Goal: Information Seeking & Learning: Learn about a topic

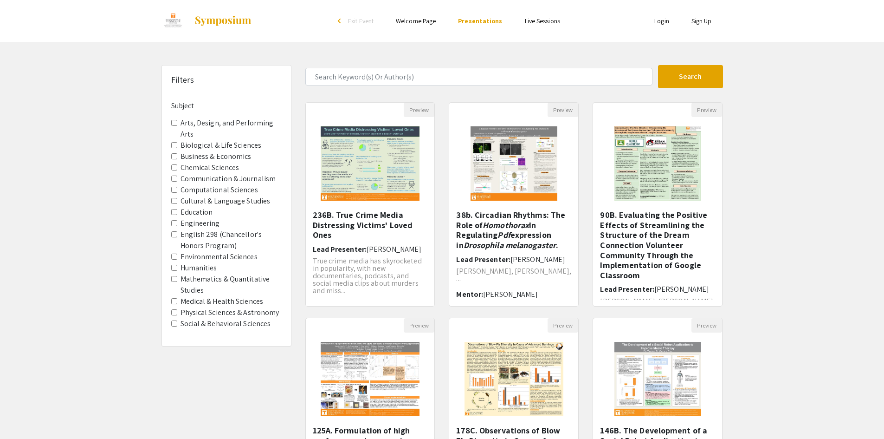
click at [175, 146] on Sciences "Biological & Life Sciences" at bounding box center [174, 145] width 6 height 6
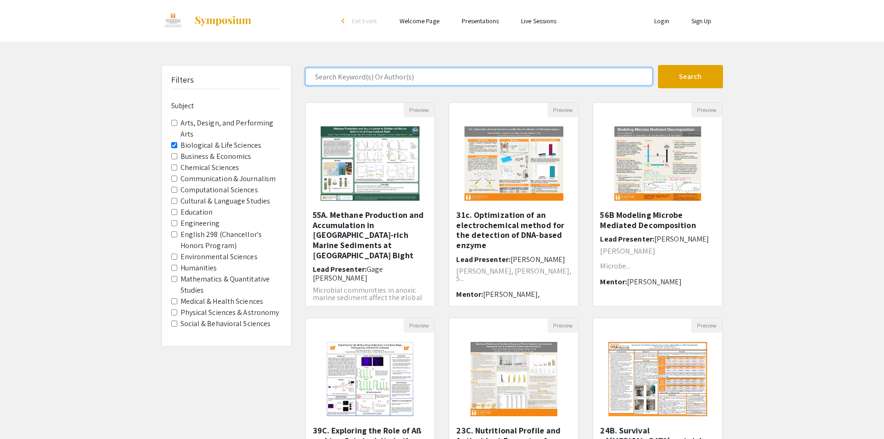
click at [420, 79] on input "Search Keyword(s) Or Author(s)" at bounding box center [478, 77] width 347 height 18
type input "[PERSON_NAME]"
click at [658, 65] on button "Search" at bounding box center [690, 76] width 65 height 23
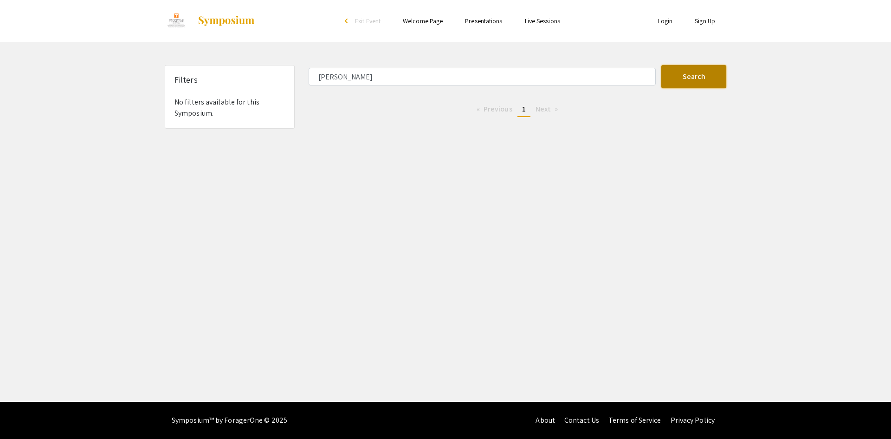
click at [694, 76] on button "Search" at bounding box center [693, 76] width 65 height 23
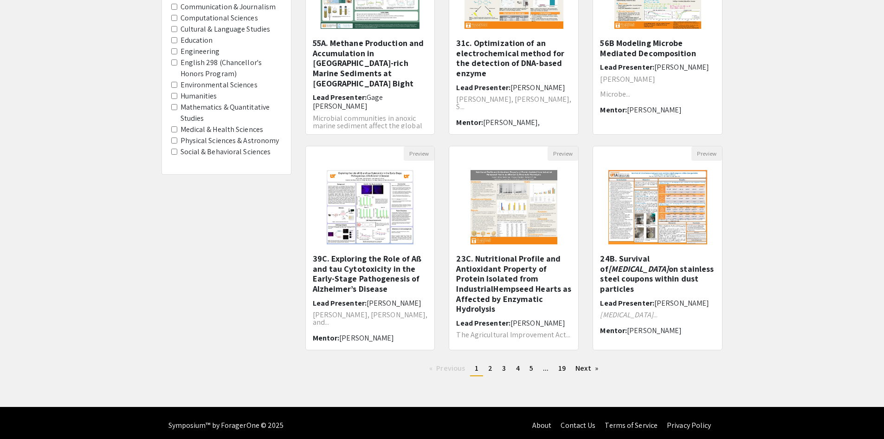
scroll to position [177, 0]
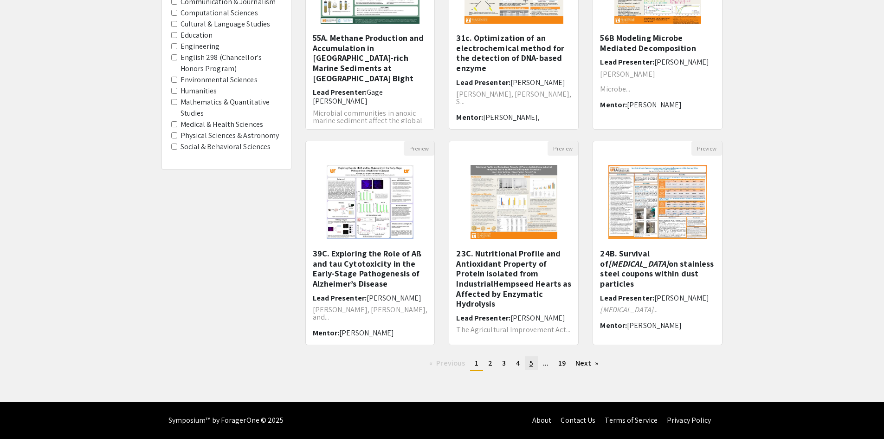
click at [530, 364] on span "5" at bounding box center [532, 363] width 4 height 10
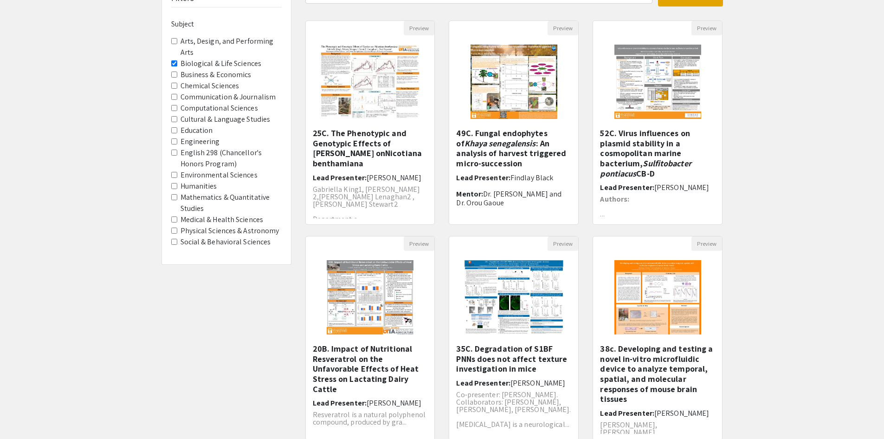
scroll to position [177, 0]
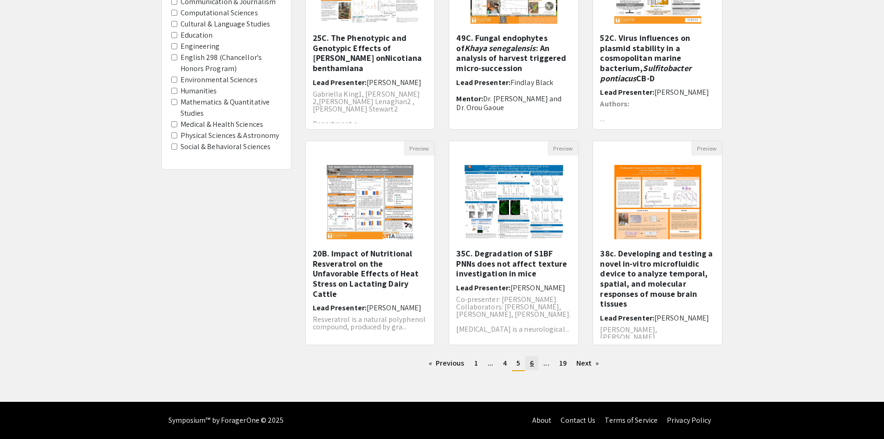
click at [532, 364] on span "6" at bounding box center [532, 363] width 4 height 10
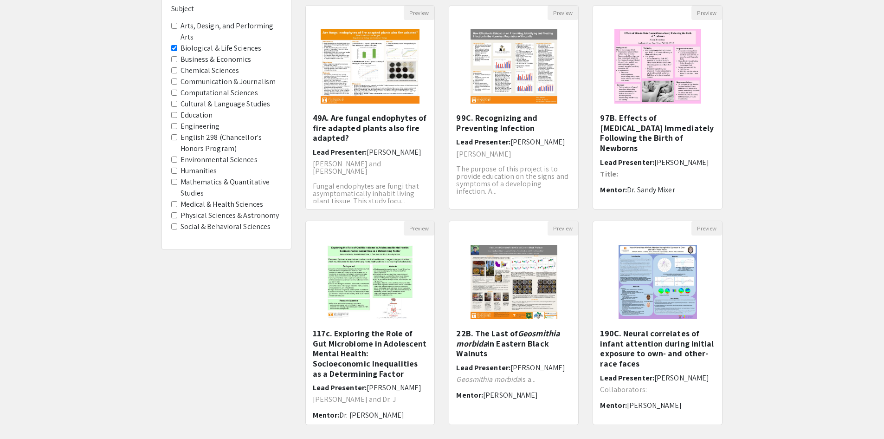
scroll to position [177, 0]
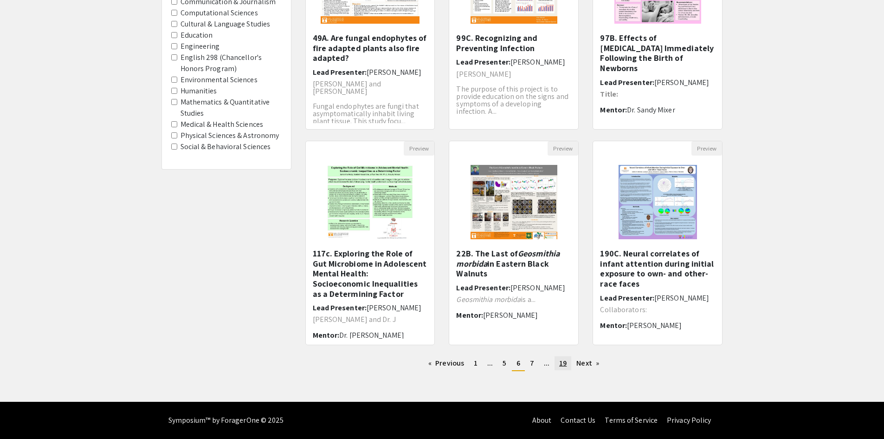
click at [565, 366] on span "19" at bounding box center [562, 363] width 7 height 10
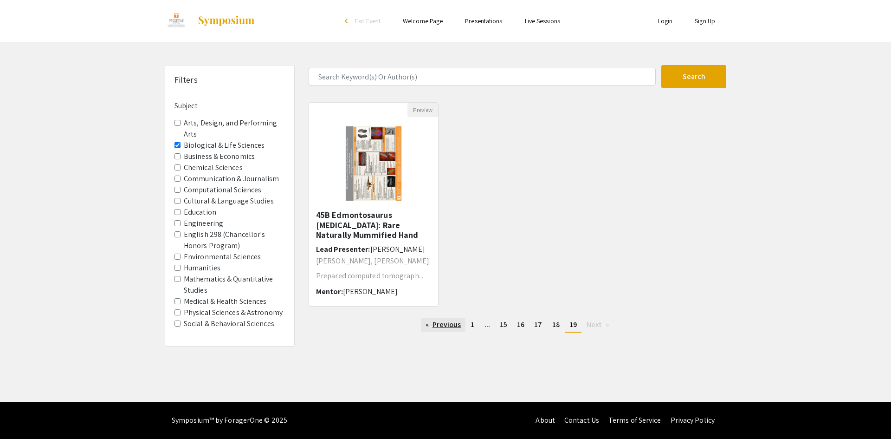
click at [426, 324] on link "Previous page" at bounding box center [443, 324] width 45 height 14
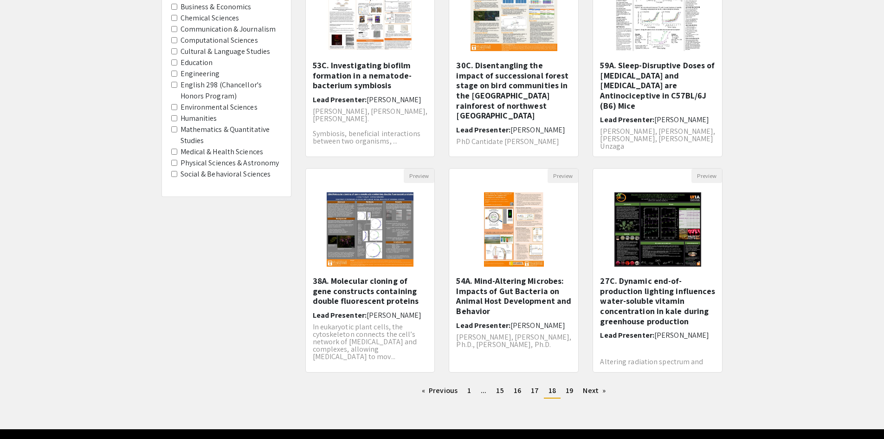
scroll to position [177, 0]
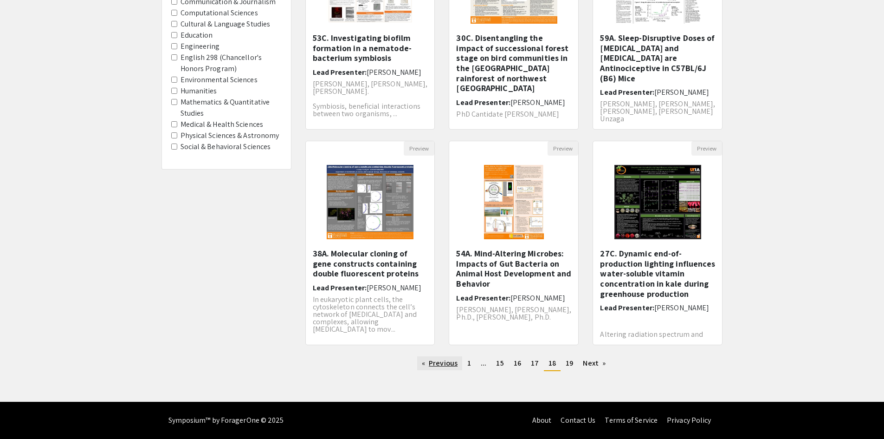
click at [435, 364] on link "Previous page" at bounding box center [439, 363] width 45 height 14
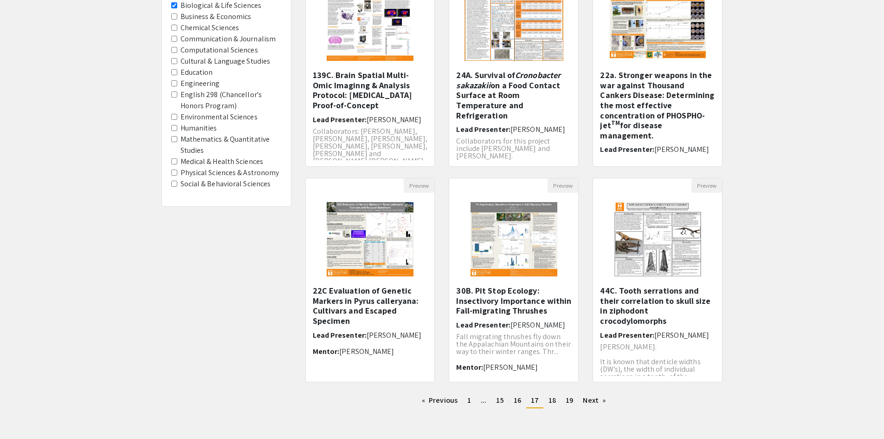
scroll to position [177, 0]
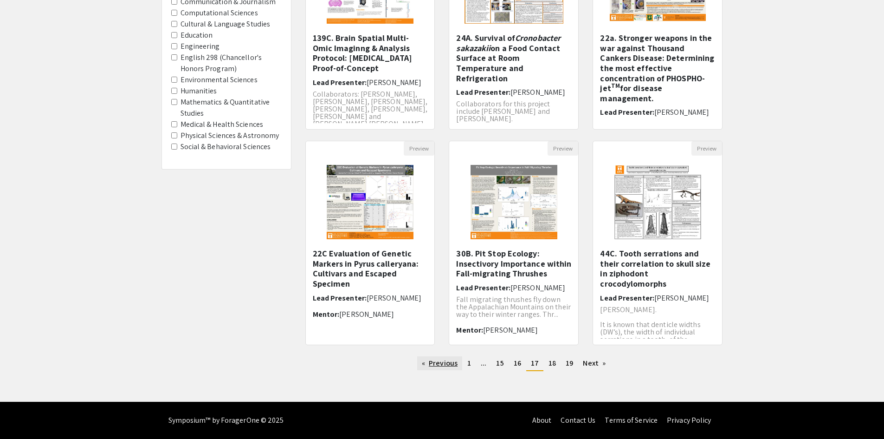
click at [448, 364] on link "Previous page" at bounding box center [439, 363] width 45 height 14
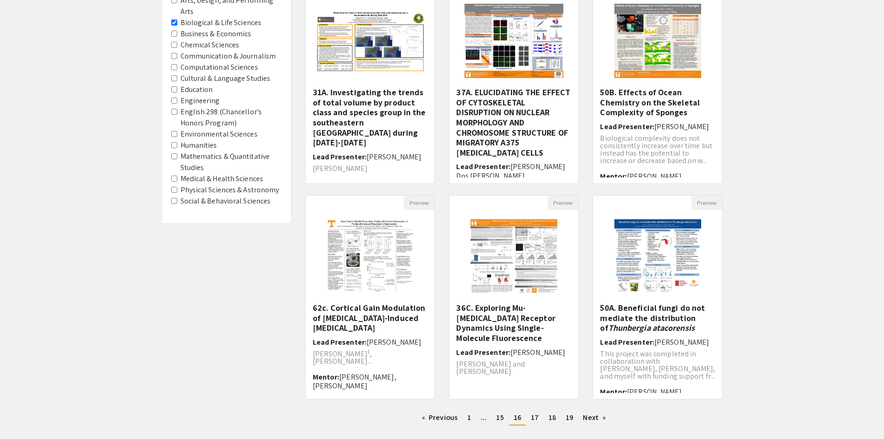
scroll to position [177, 0]
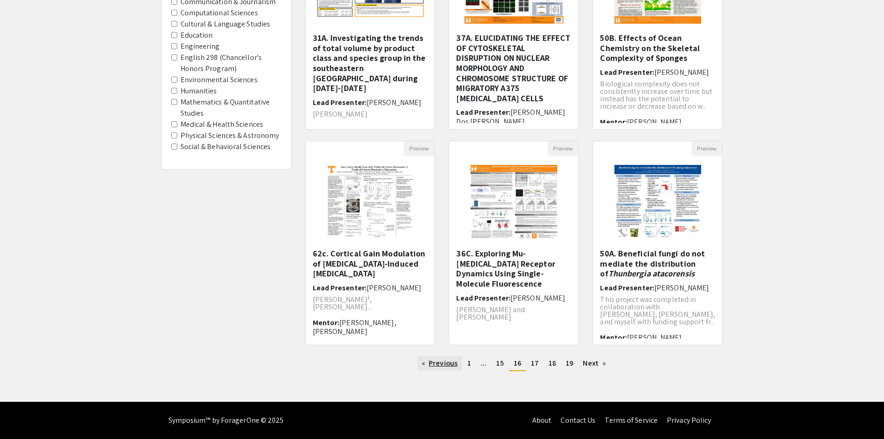
click at [439, 363] on link "Previous page" at bounding box center [439, 363] width 45 height 14
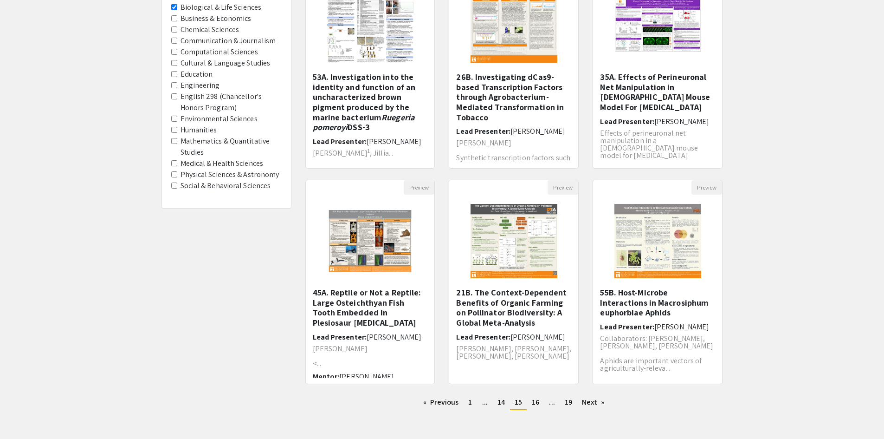
scroll to position [177, 0]
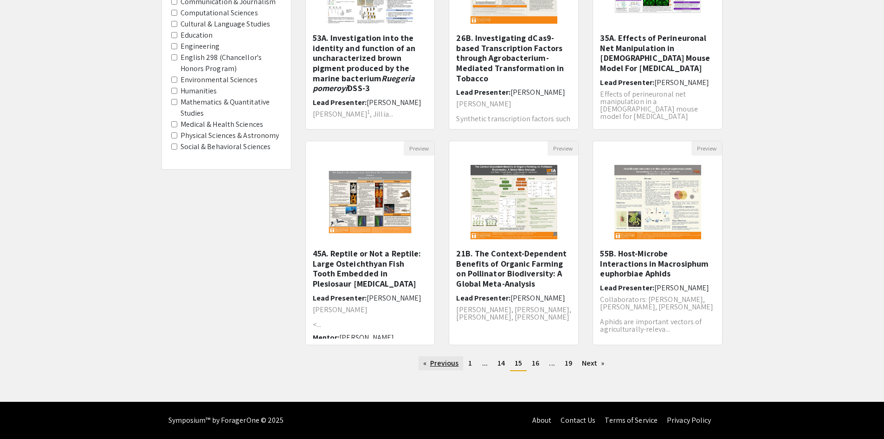
click at [448, 363] on link "Previous page" at bounding box center [441, 363] width 45 height 14
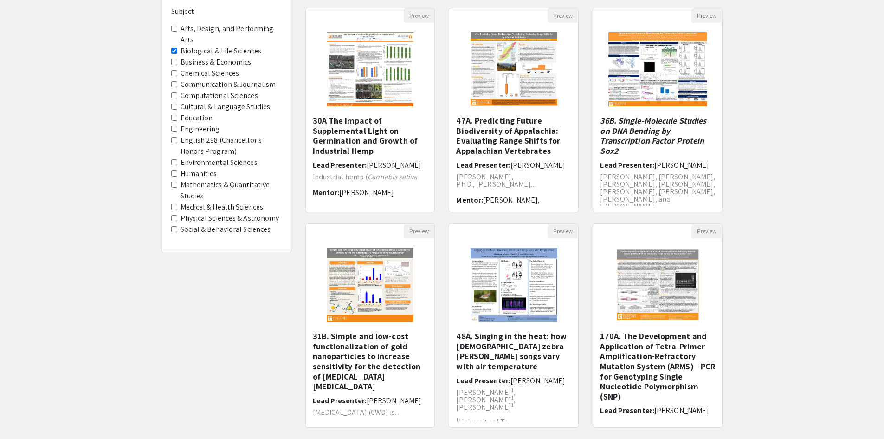
scroll to position [177, 0]
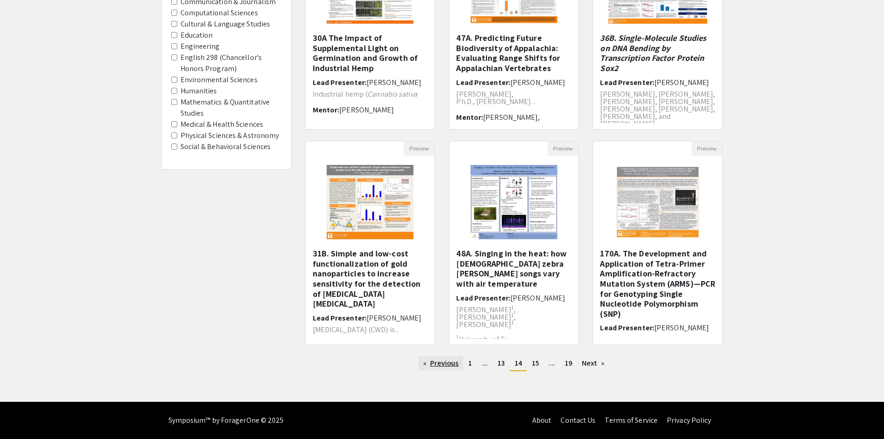
click at [439, 367] on link "Previous page" at bounding box center [441, 363] width 45 height 14
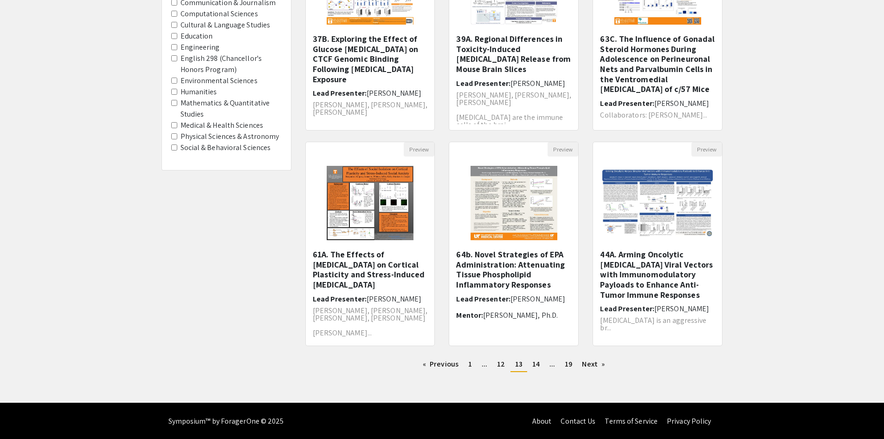
scroll to position [177, 0]
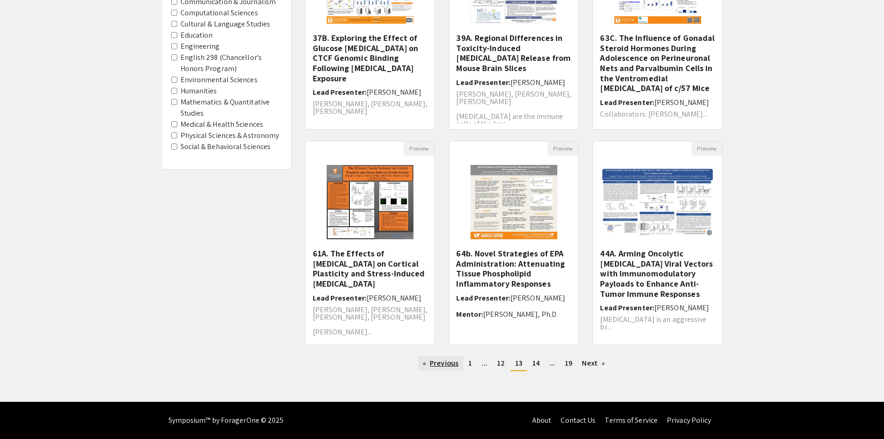
click at [447, 364] on link "Previous page" at bounding box center [440, 363] width 45 height 14
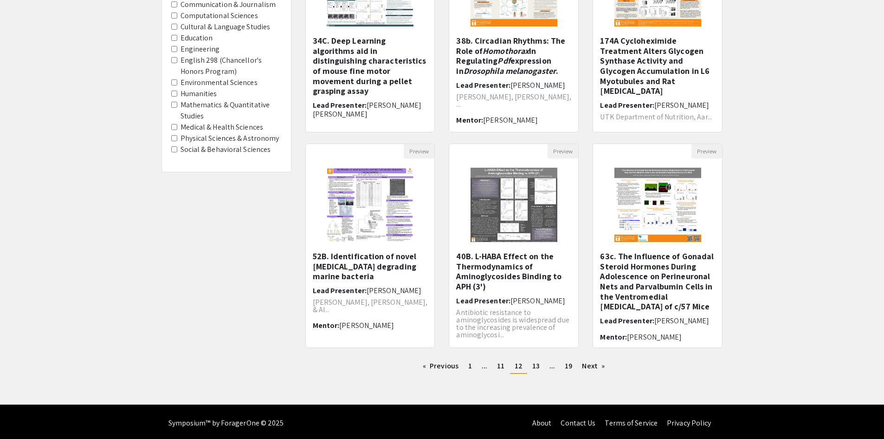
scroll to position [177, 0]
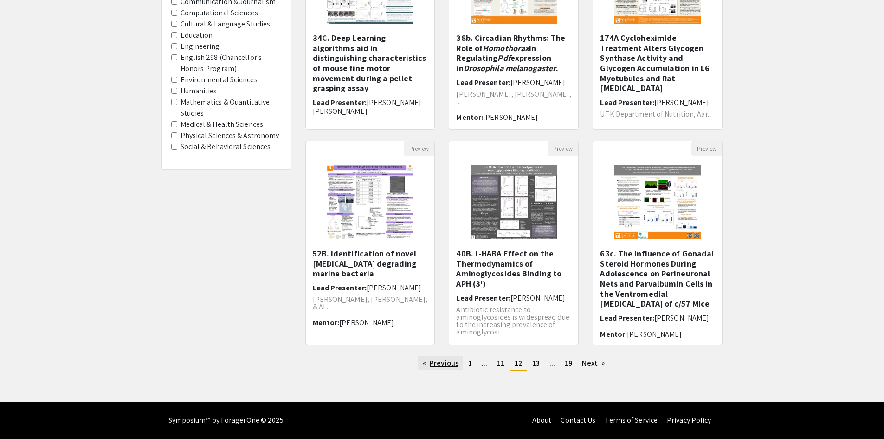
click at [452, 365] on link "Previous page" at bounding box center [440, 363] width 45 height 14
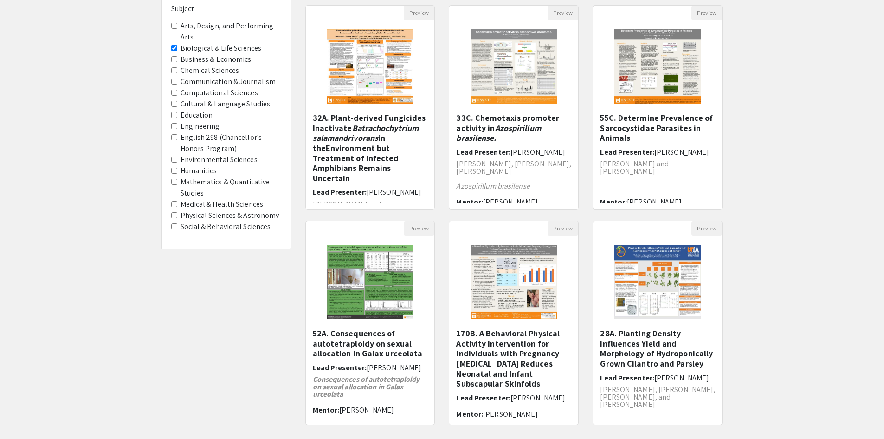
scroll to position [177, 0]
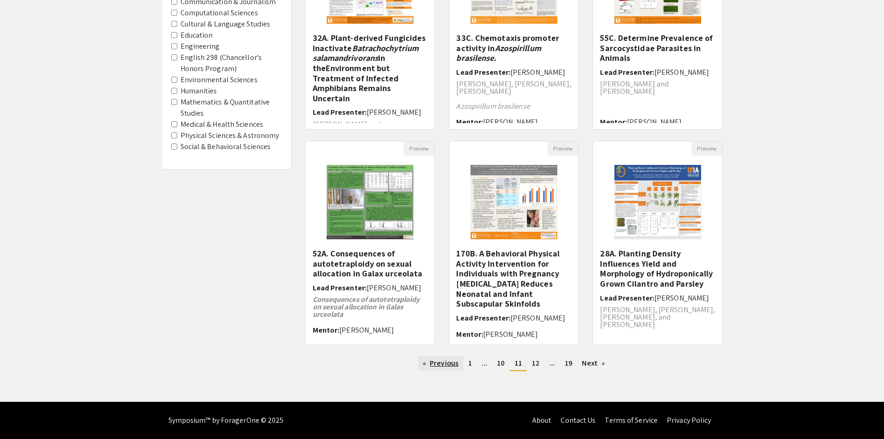
click at [440, 364] on link "Previous page" at bounding box center [440, 363] width 45 height 14
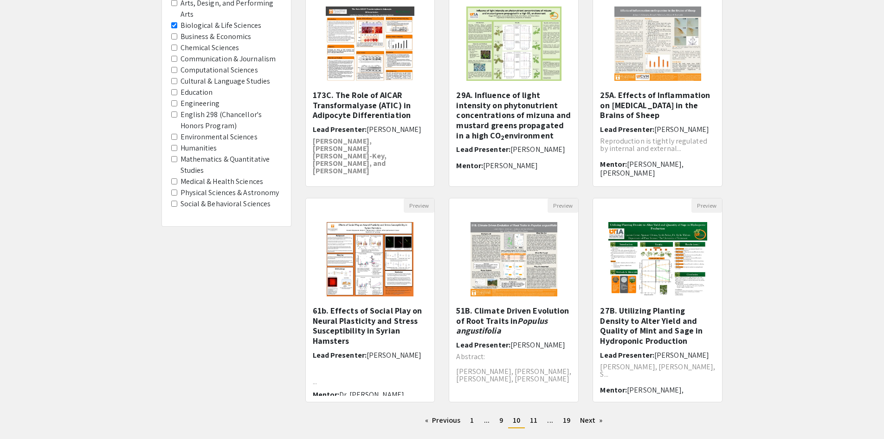
scroll to position [177, 0]
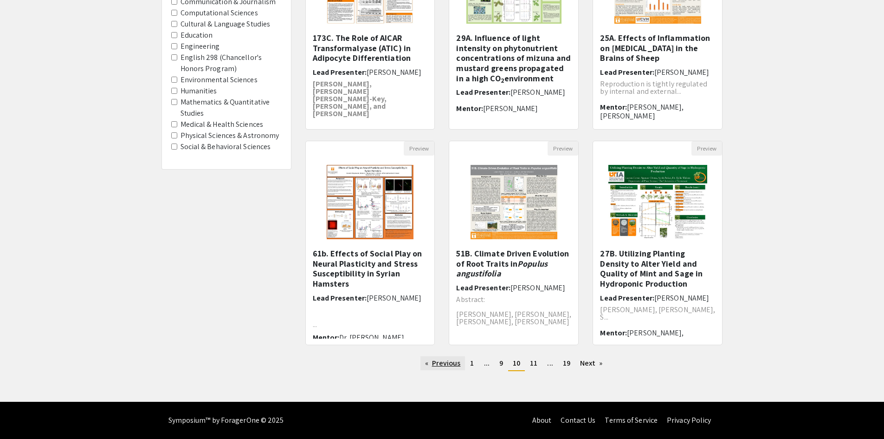
click at [445, 364] on link "Previous page" at bounding box center [442, 363] width 45 height 14
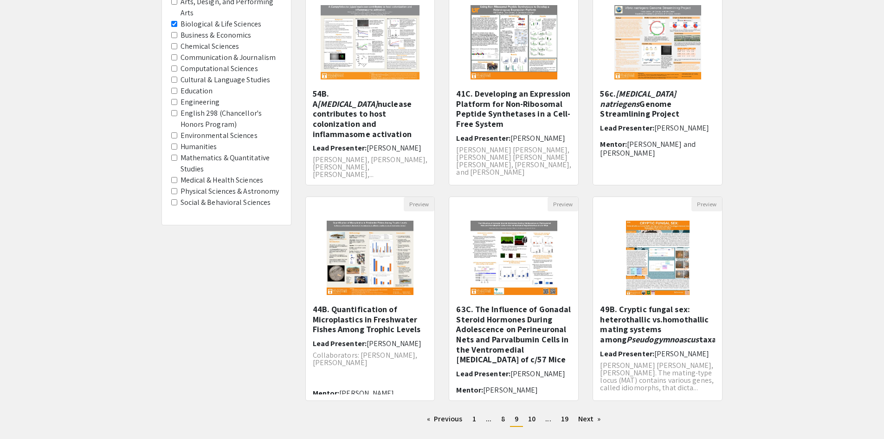
scroll to position [177, 0]
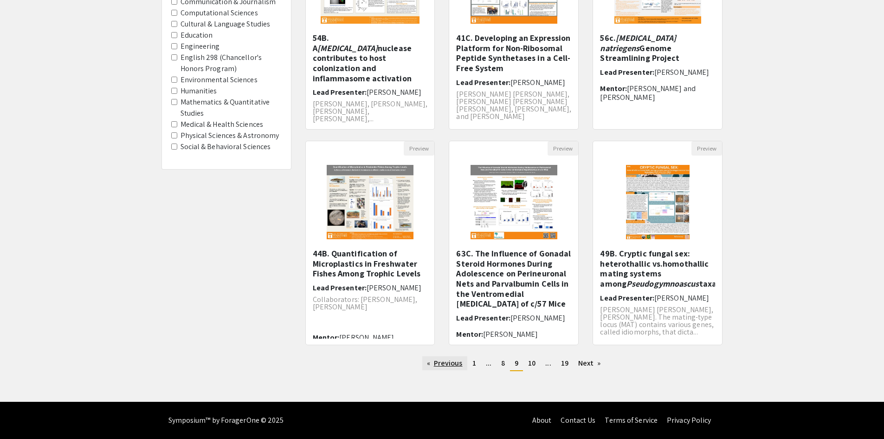
click at [452, 365] on link "Previous page" at bounding box center [444, 363] width 45 height 14
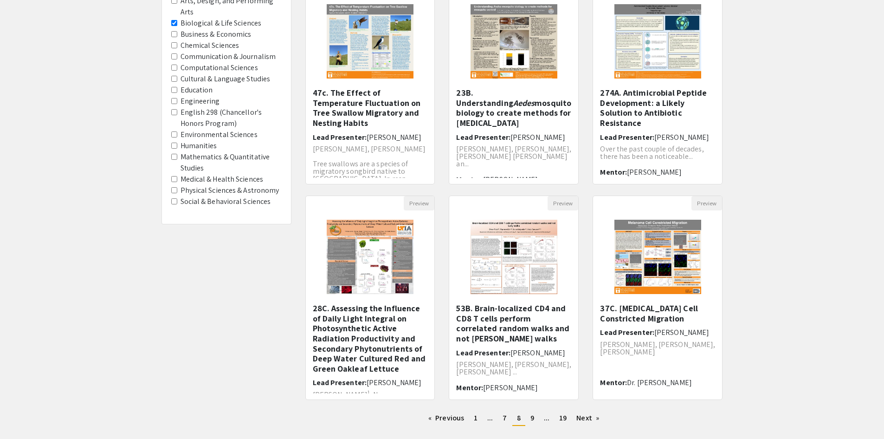
scroll to position [177, 0]
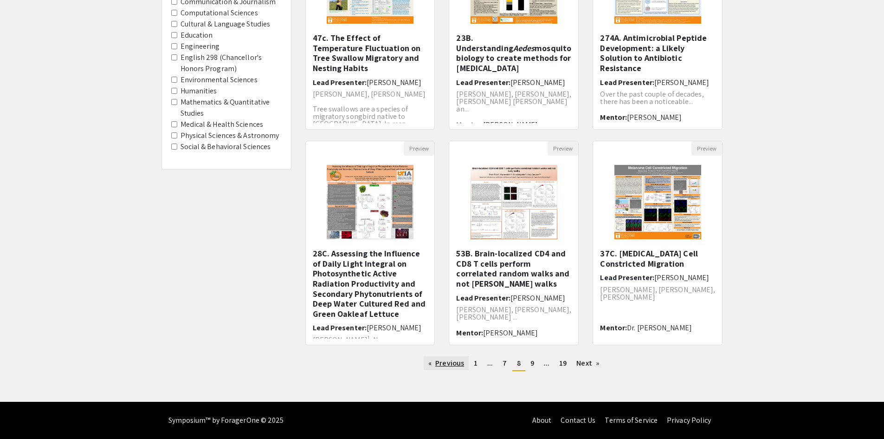
click at [447, 363] on link "Previous page" at bounding box center [446, 363] width 45 height 14
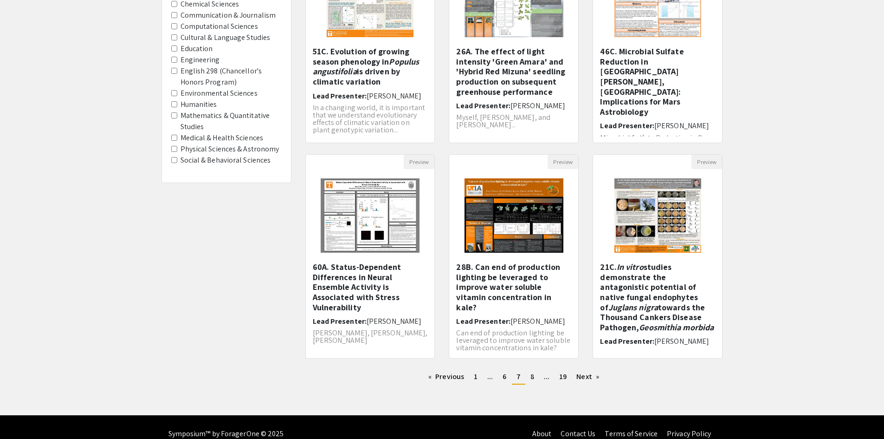
scroll to position [177, 0]
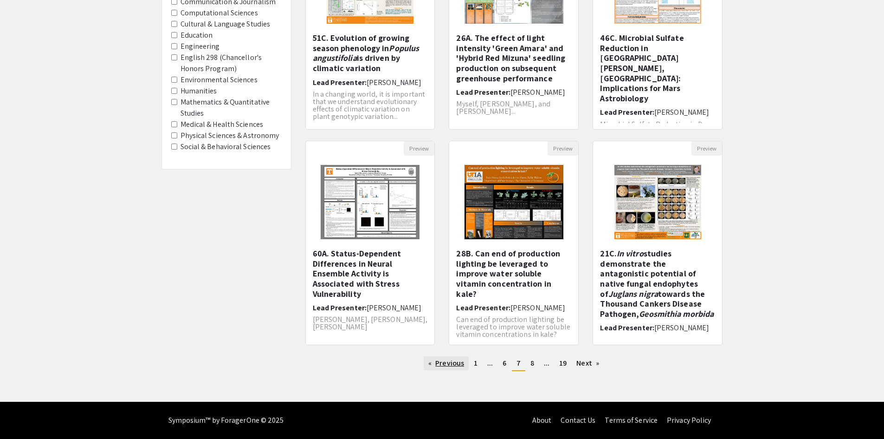
click at [452, 361] on link "Previous page" at bounding box center [446, 363] width 45 height 14
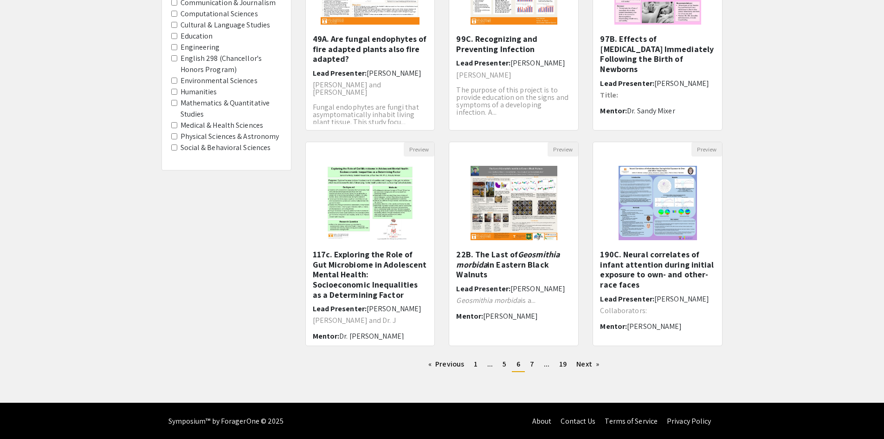
scroll to position [177, 0]
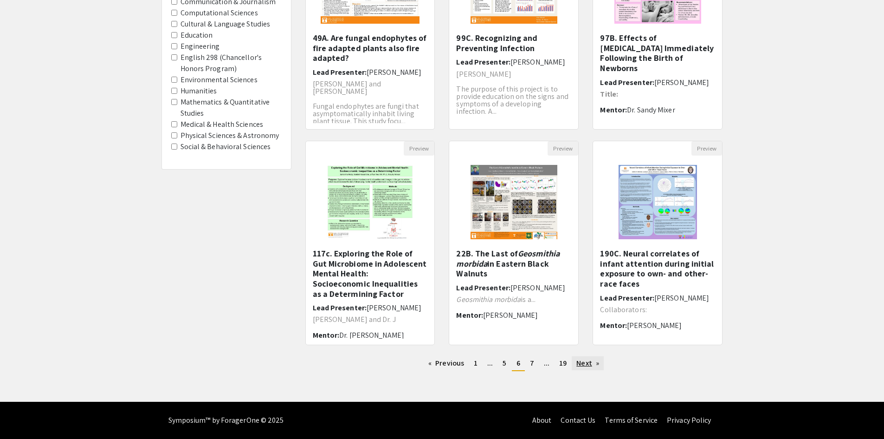
click at [581, 362] on link "Next page" at bounding box center [588, 363] width 32 height 14
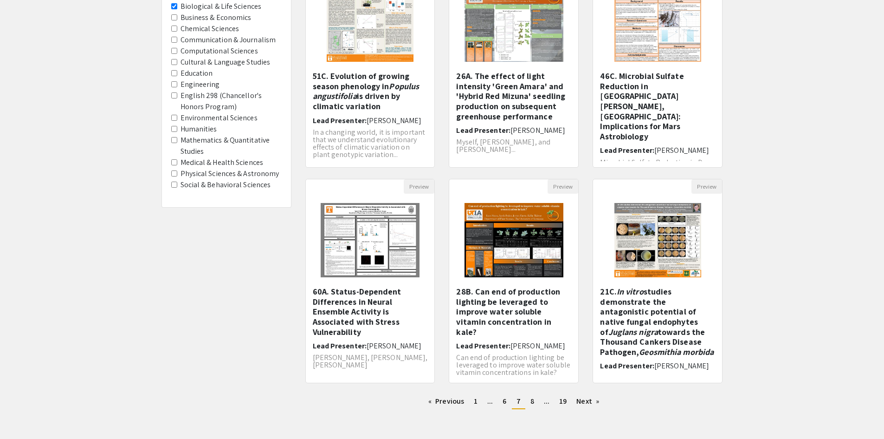
scroll to position [139, 0]
click at [451, 402] on link "Previous page" at bounding box center [446, 401] width 45 height 14
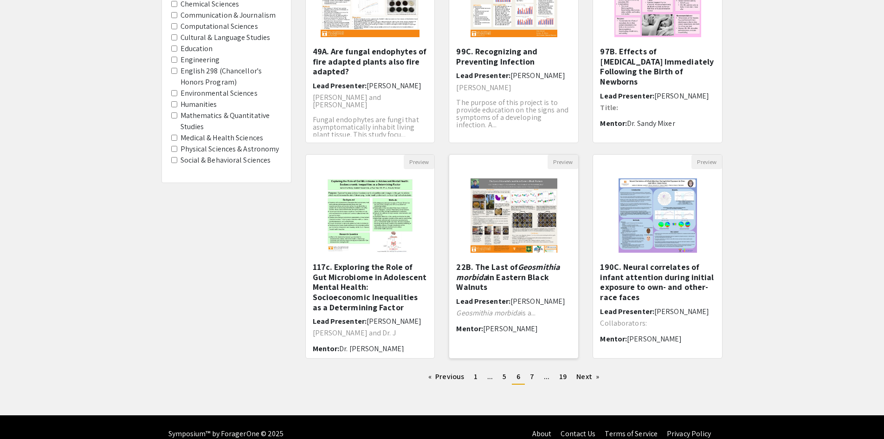
scroll to position [177, 0]
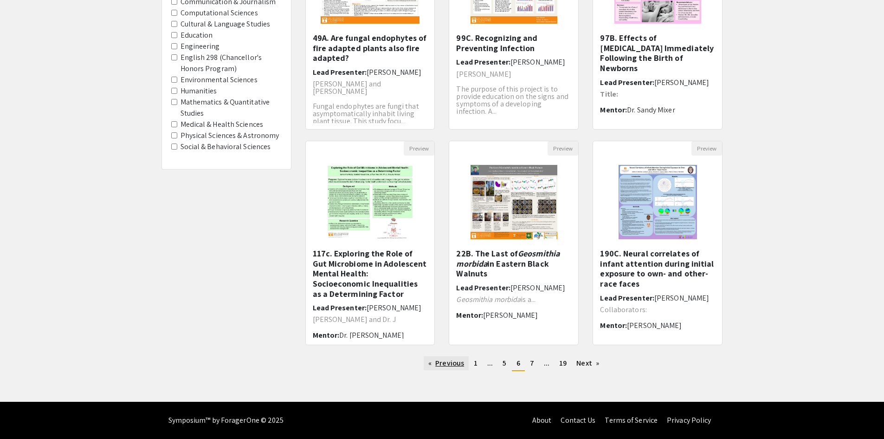
click at [448, 364] on link "Previous page" at bounding box center [446, 363] width 45 height 14
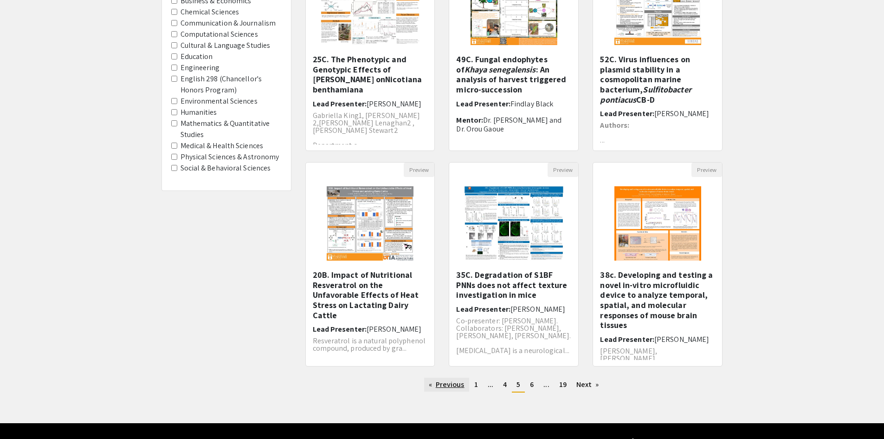
scroll to position [177, 0]
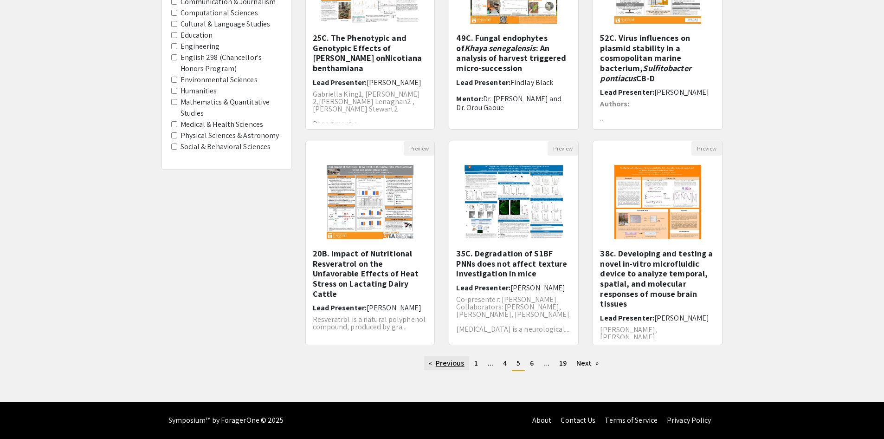
click at [455, 363] on link "Previous page" at bounding box center [446, 363] width 45 height 14
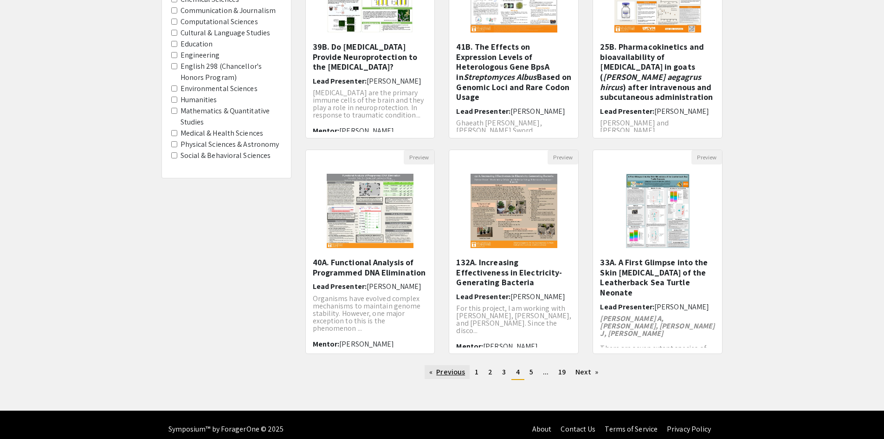
scroll to position [177, 0]
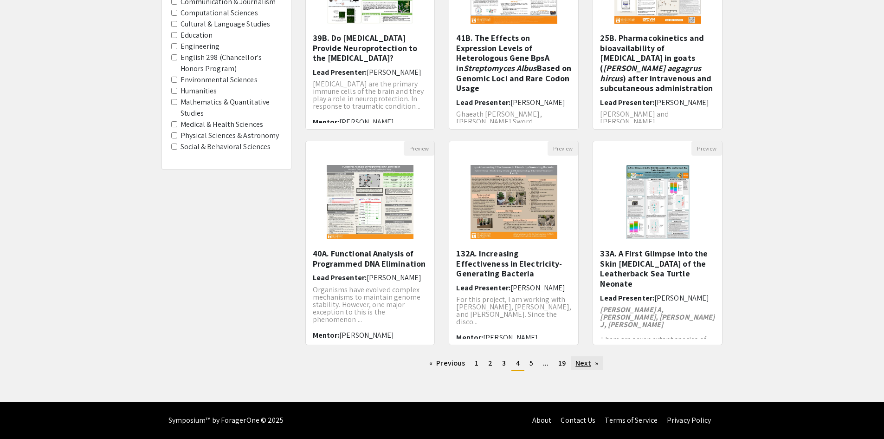
click at [581, 366] on link "Next page" at bounding box center [587, 363] width 32 height 14
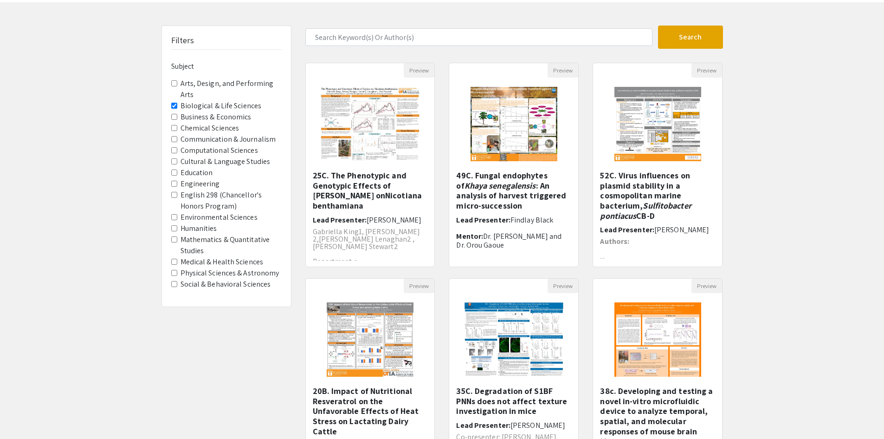
scroll to position [177, 0]
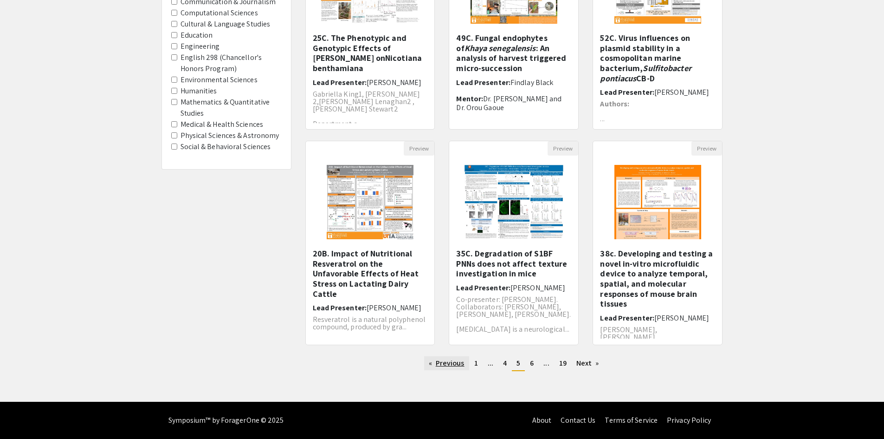
click at [453, 364] on link "Previous page" at bounding box center [446, 363] width 45 height 14
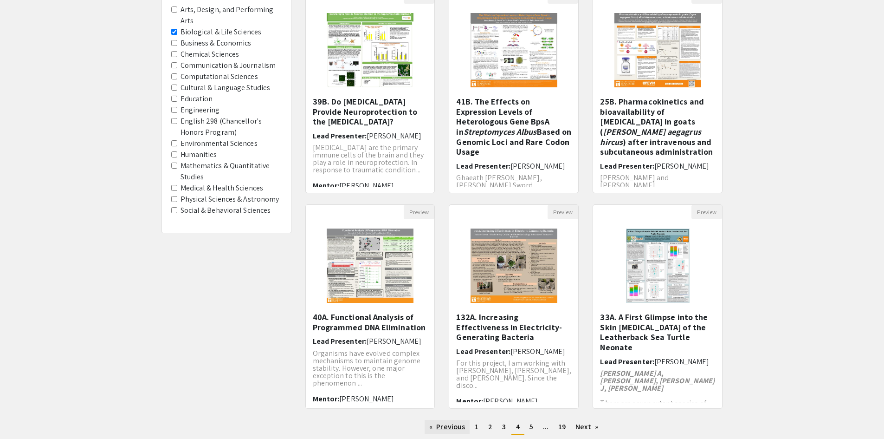
scroll to position [177, 0]
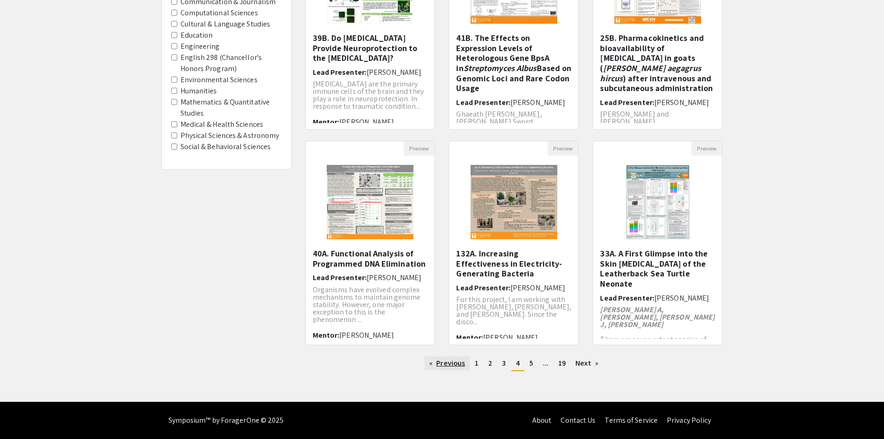
click at [453, 364] on link "Previous page" at bounding box center [447, 363] width 45 height 14
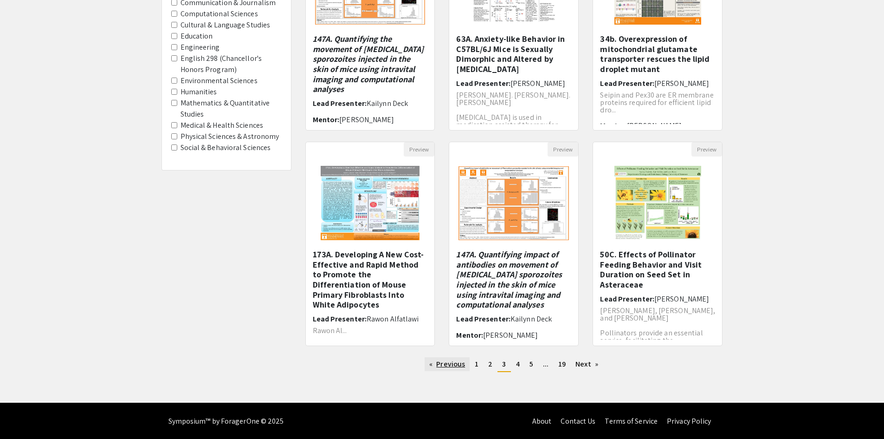
scroll to position [177, 0]
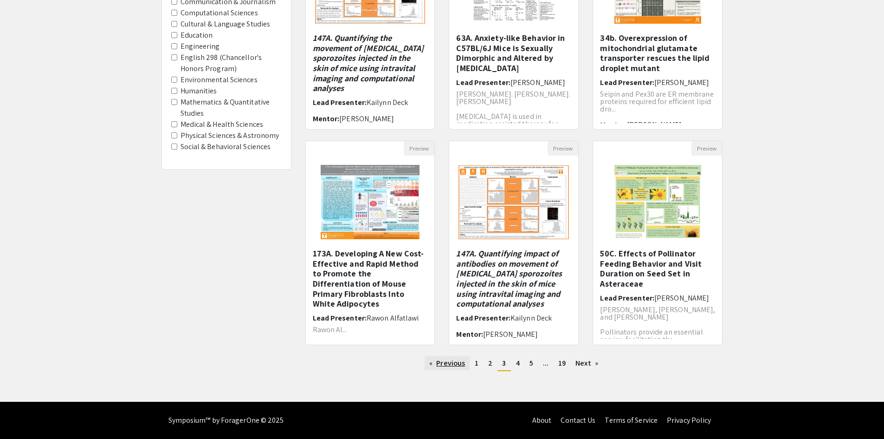
click at [452, 366] on link "Previous page" at bounding box center [447, 363] width 45 height 14
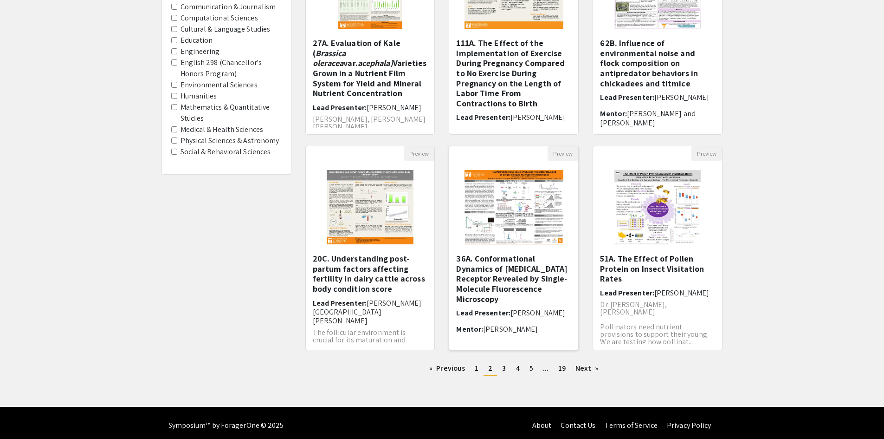
scroll to position [177, 0]
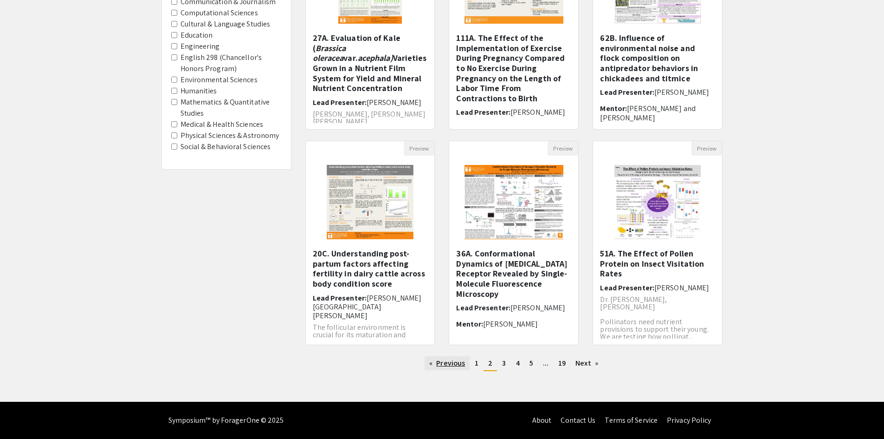
click at [449, 364] on link "Previous page" at bounding box center [447, 363] width 45 height 14
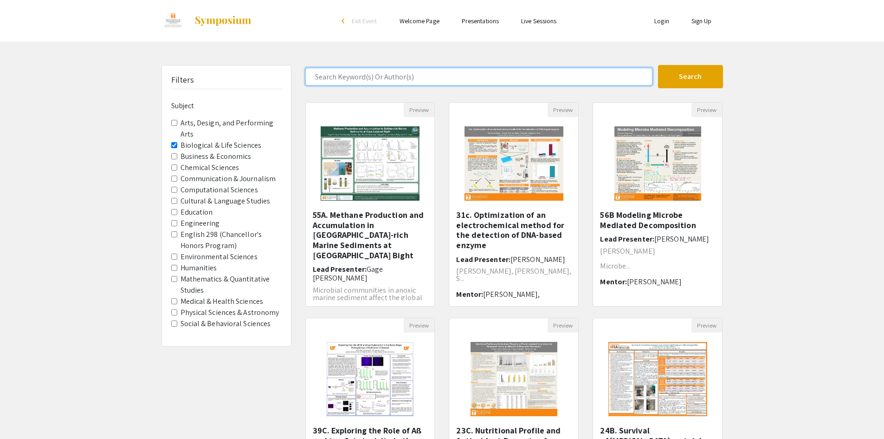
click at [418, 75] on input "Search Keyword(s) Or Author(s)" at bounding box center [478, 77] width 347 height 18
type input "Staphylococcal [MEDICAL_DATA] Vaccines"
click at [658, 65] on button "Search" at bounding box center [690, 76] width 65 height 23
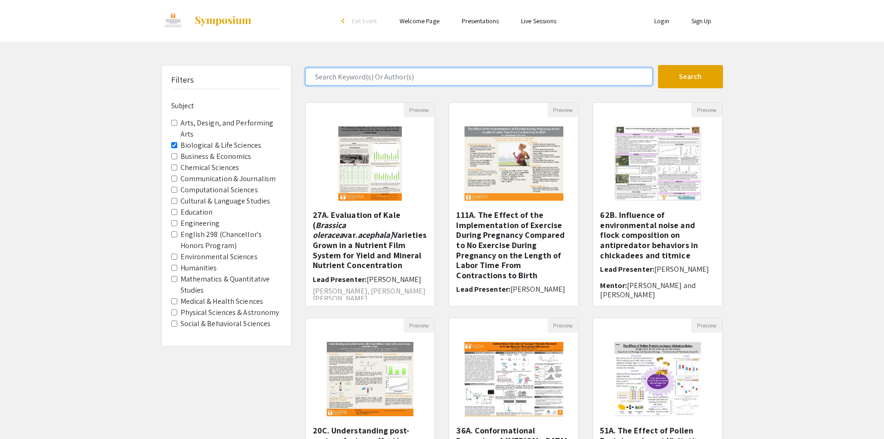
scroll to position [177, 0]
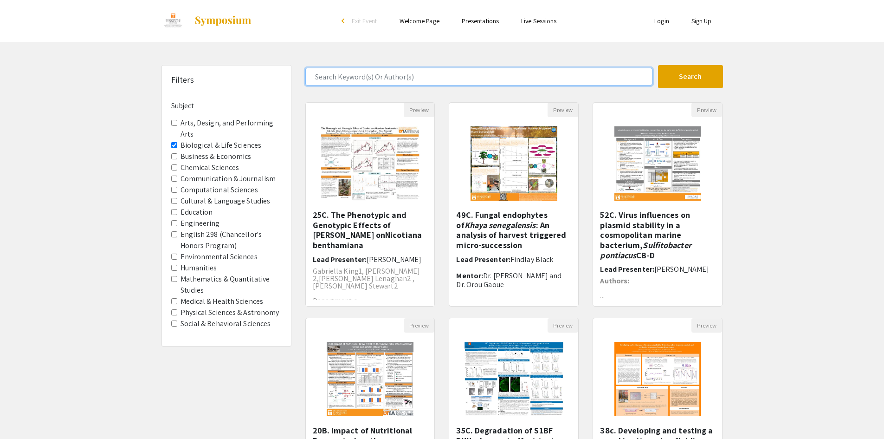
scroll to position [177, 0]
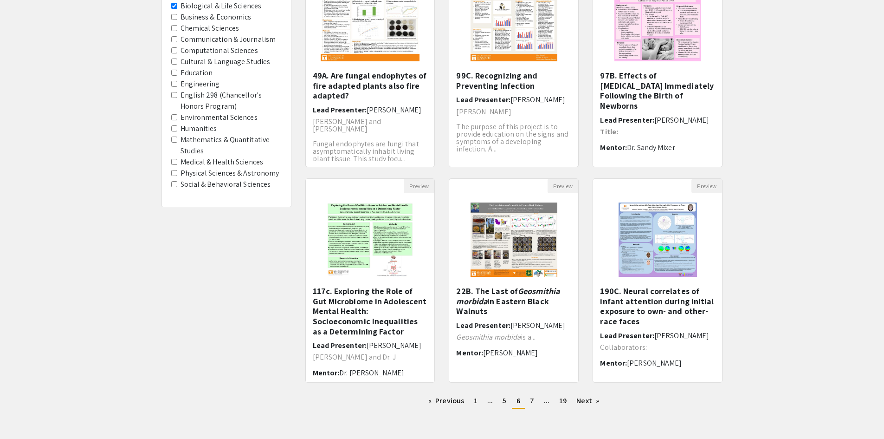
scroll to position [177, 0]
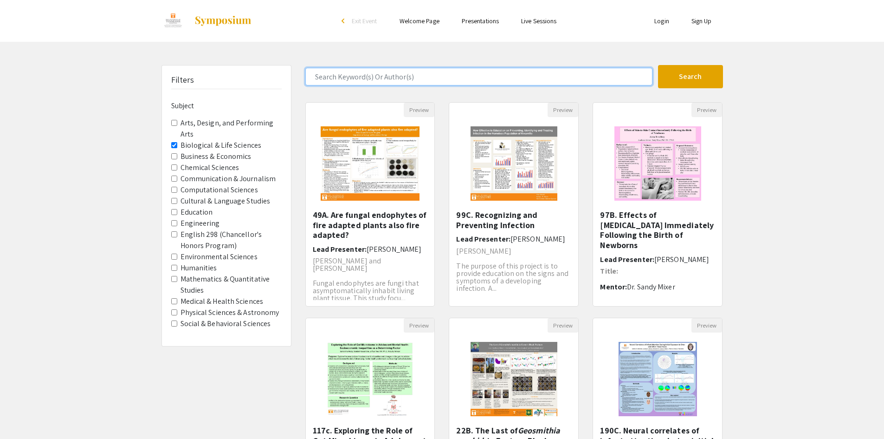
scroll to position [177, 0]
